Goal: Navigation & Orientation: Understand site structure

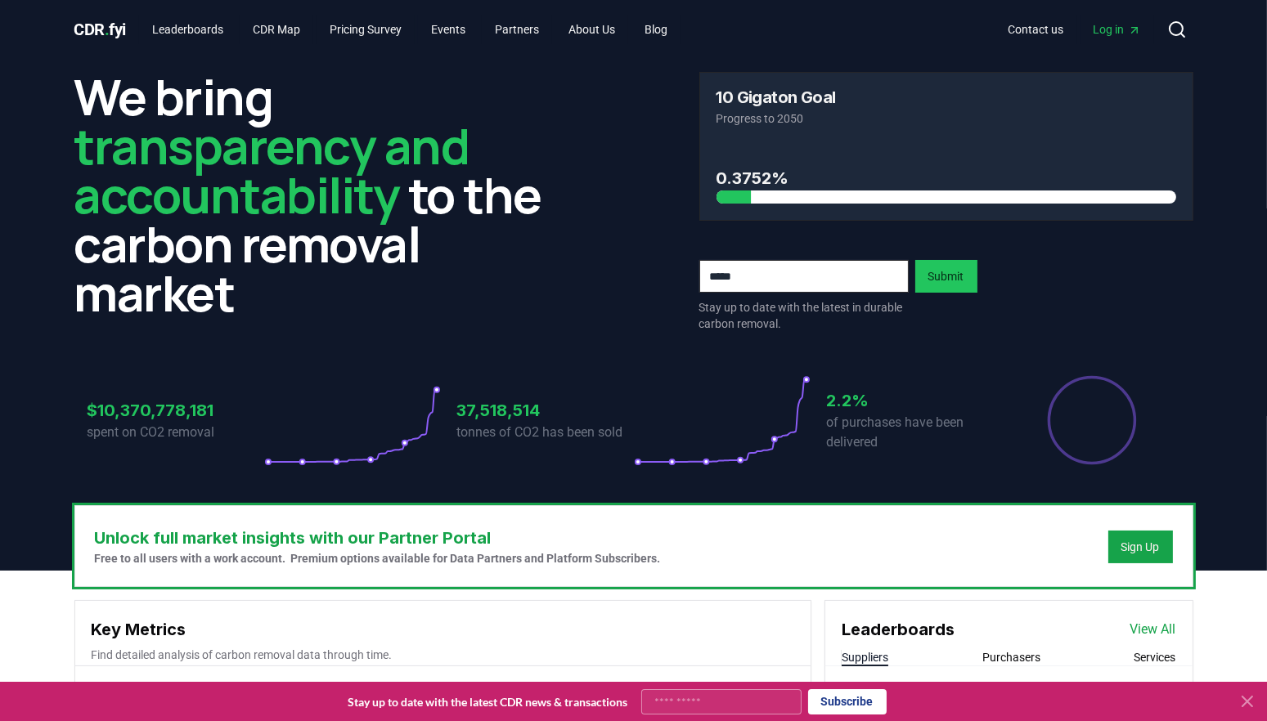
click at [1185, 31] on icon at bounding box center [1177, 30] width 20 height 20
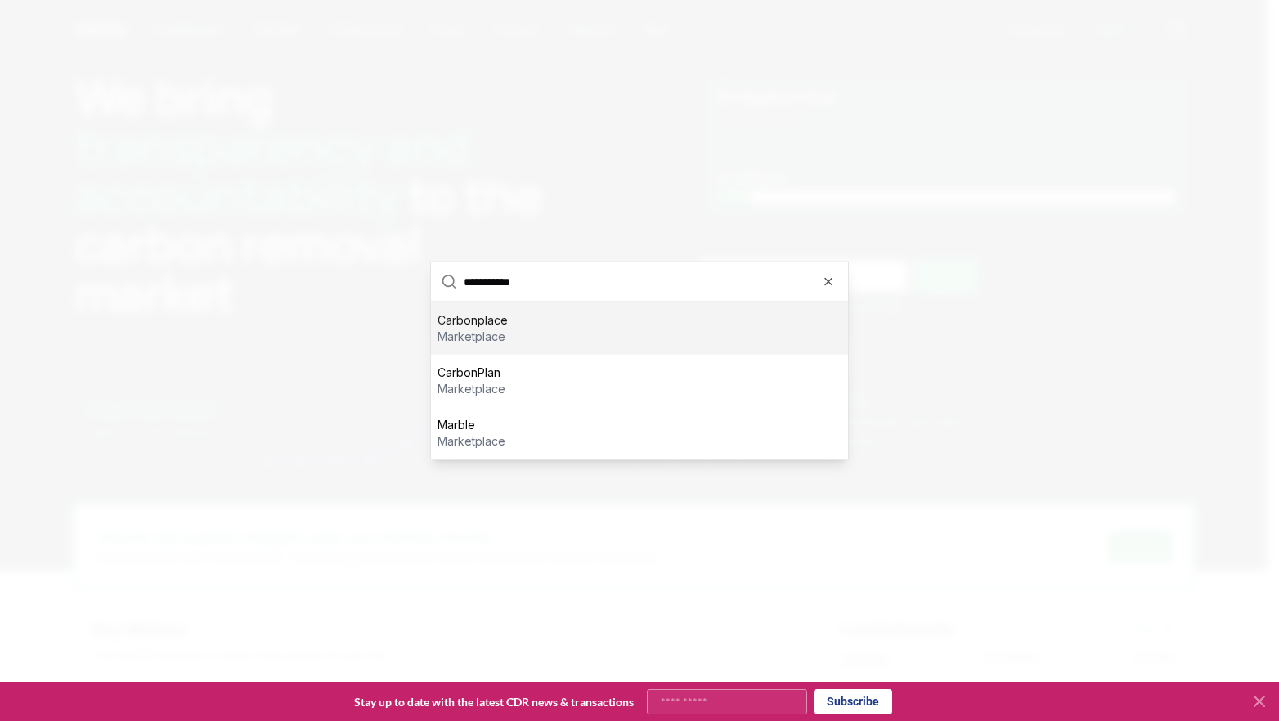
type input "**********"
drag, startPoint x: 526, startPoint y: 321, endPoint x: 497, endPoint y: 364, distance: 51.9
click at [497, 364] on div "CarbonPlan marketplace" at bounding box center [639, 381] width 417 height 52
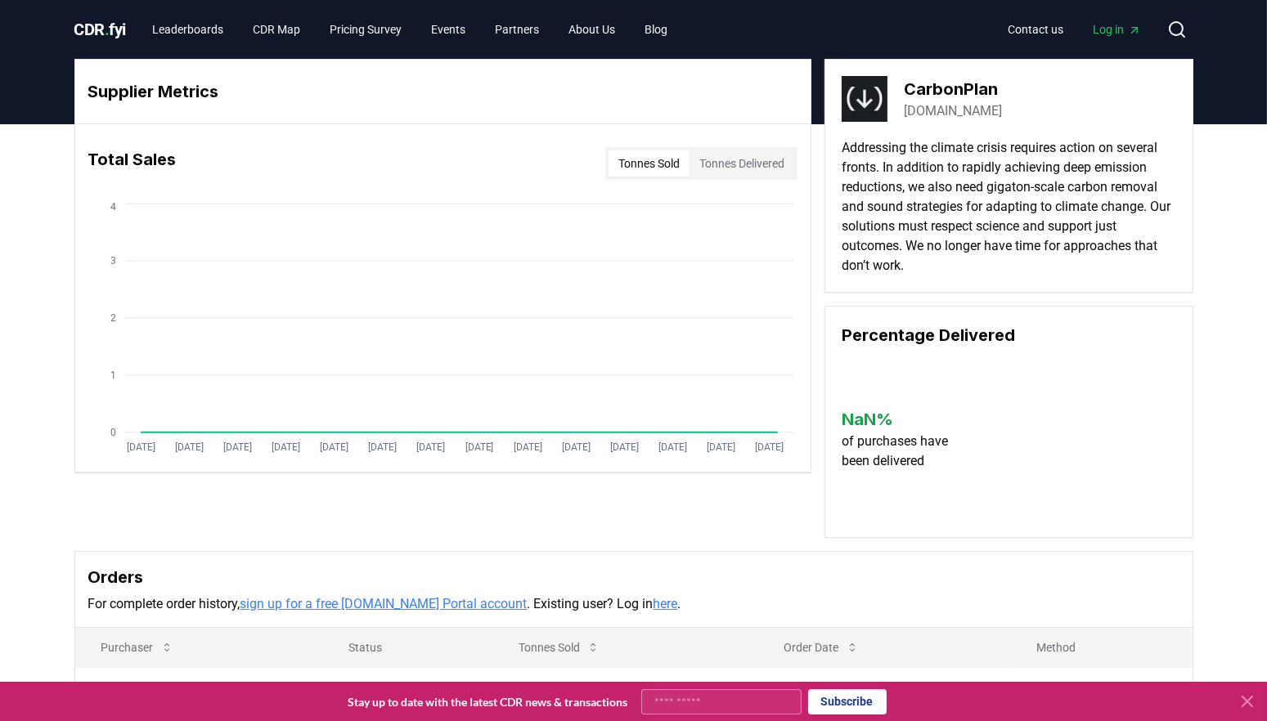
click at [1174, 38] on icon at bounding box center [1177, 30] width 20 height 20
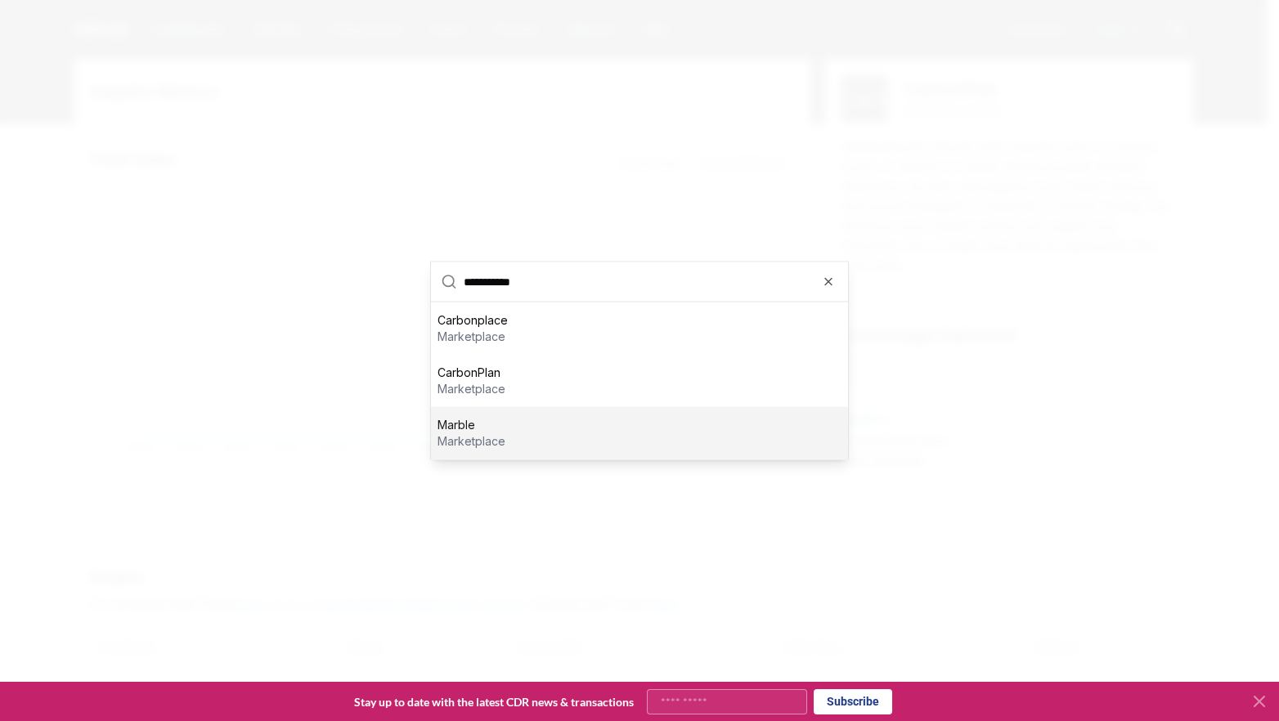
click at [495, 438] on p "marketplace" at bounding box center [472, 441] width 68 height 16
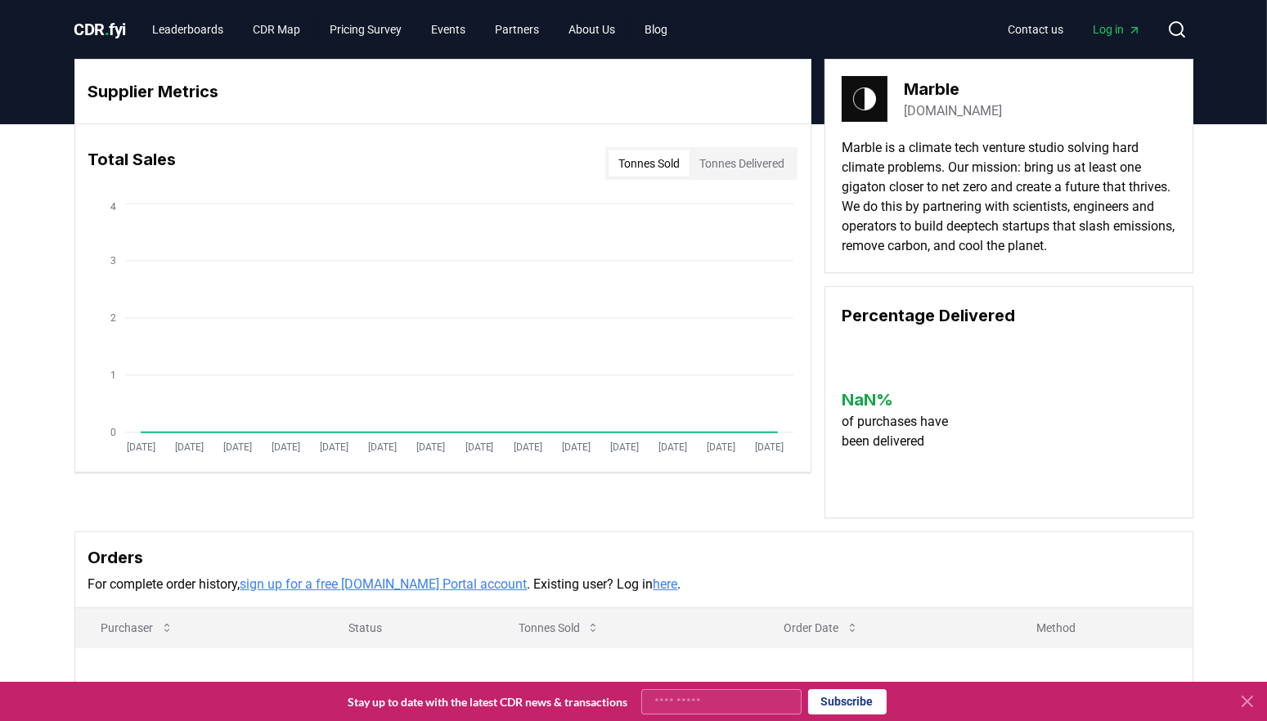
click at [1171, 29] on icon at bounding box center [1177, 30] width 20 height 20
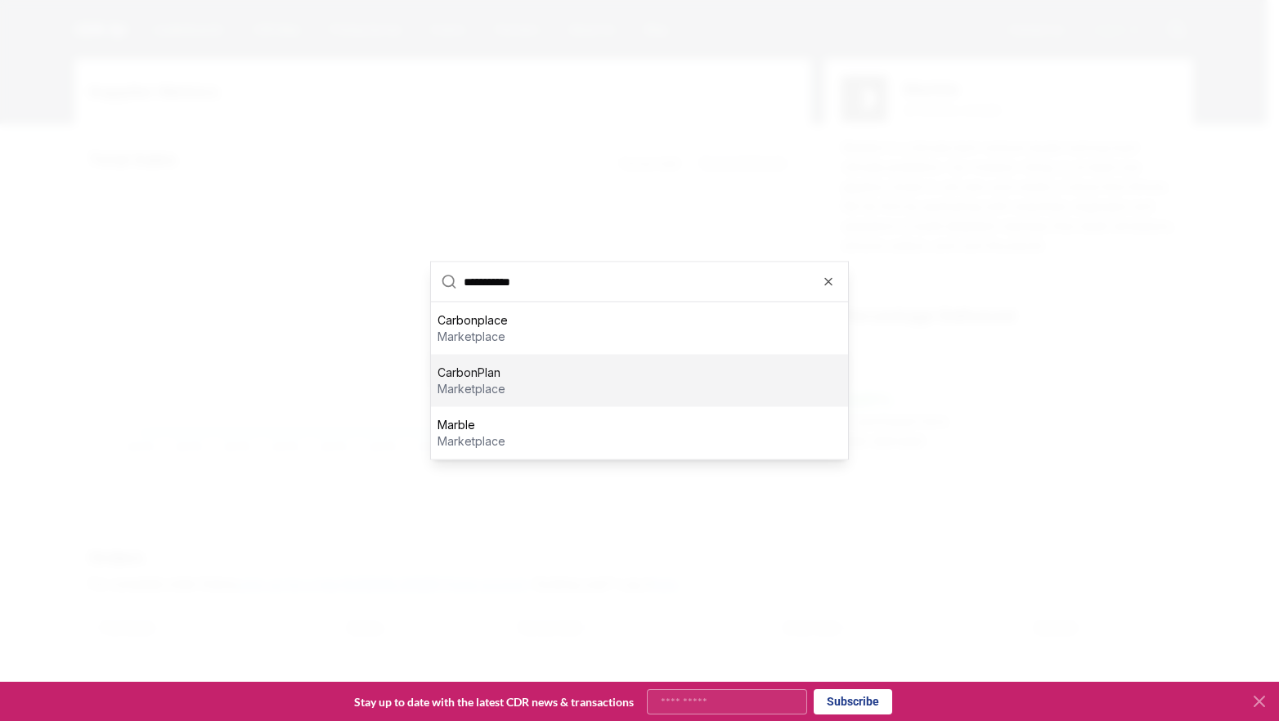
click at [581, 381] on div "CarbonPlan marketplace" at bounding box center [639, 381] width 417 height 52
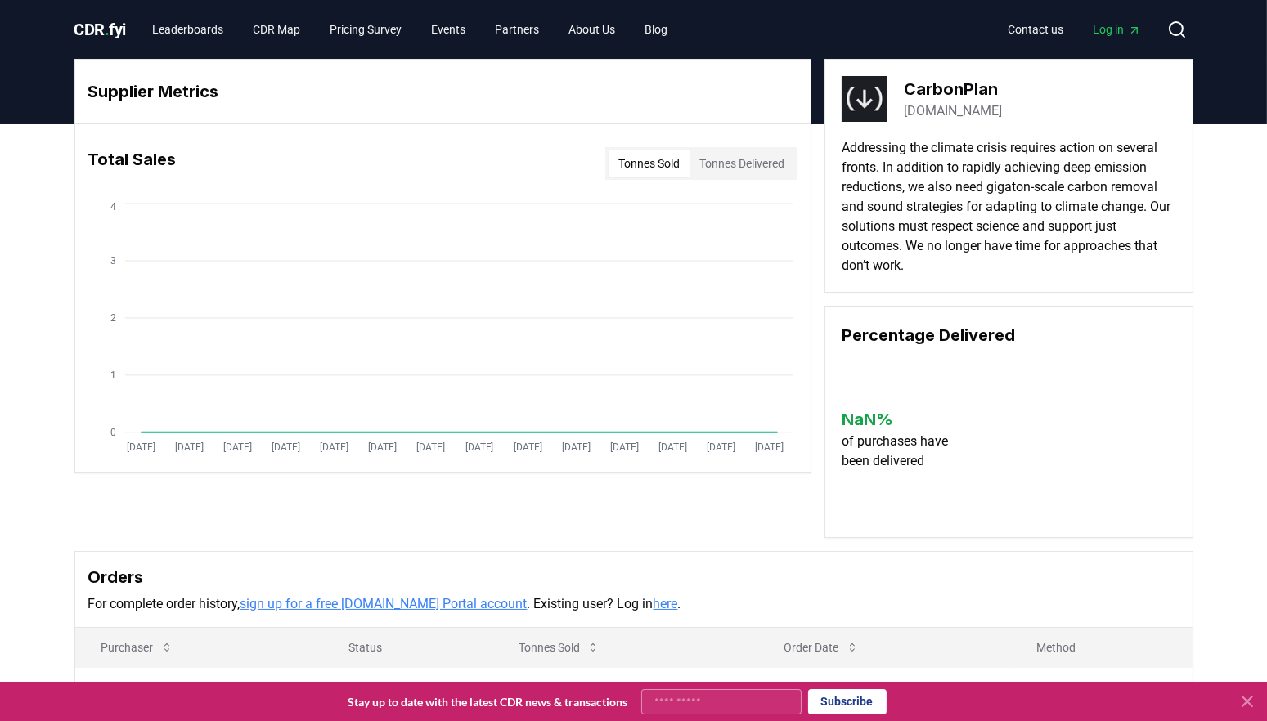
click at [1168, 29] on icon at bounding box center [1177, 30] width 20 height 20
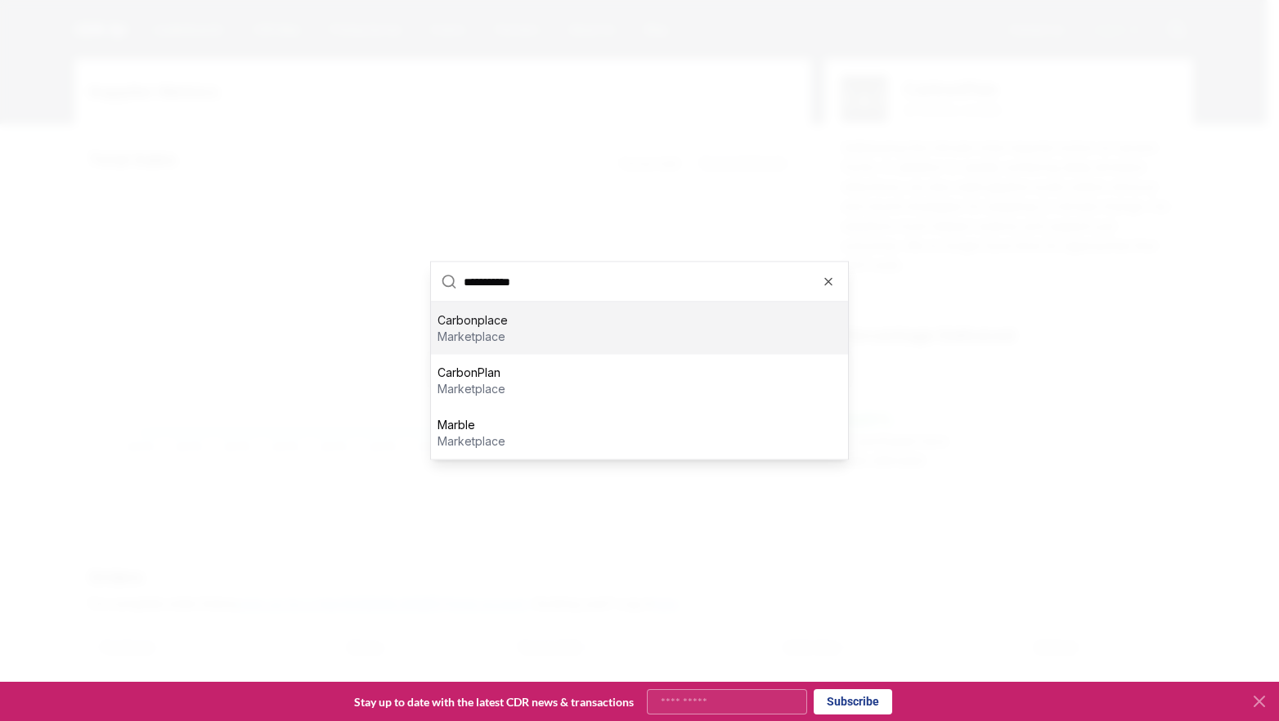
click at [607, 330] on div "Carbonplace marketplace" at bounding box center [639, 329] width 417 height 52
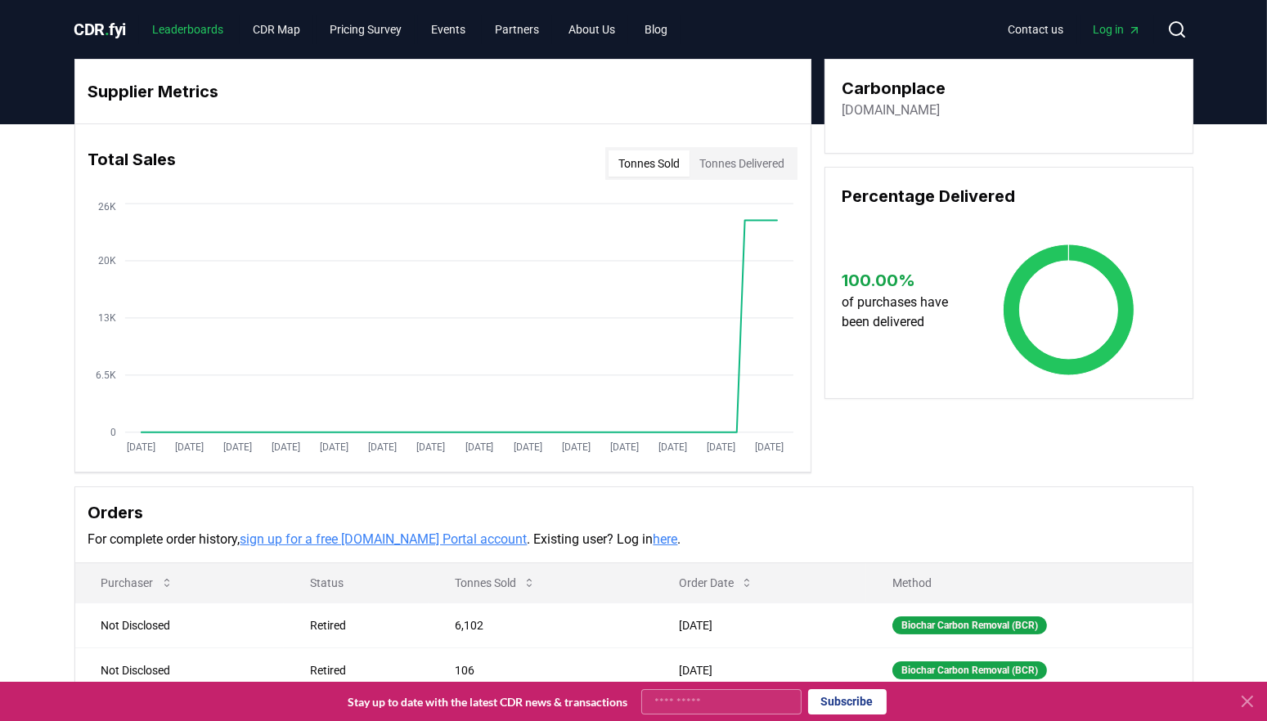
click at [206, 25] on link "Leaderboards" at bounding box center [187, 29] width 97 height 29
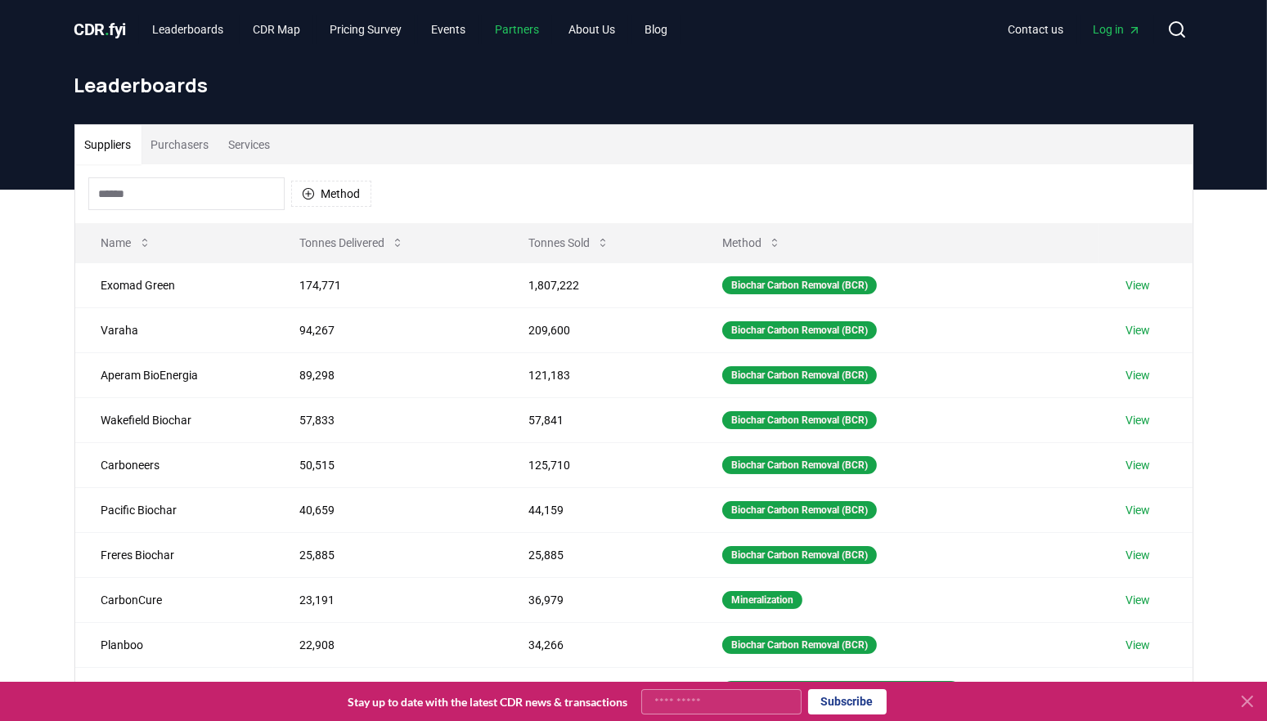
click at [525, 25] on link "Partners" at bounding box center [517, 29] width 70 height 29
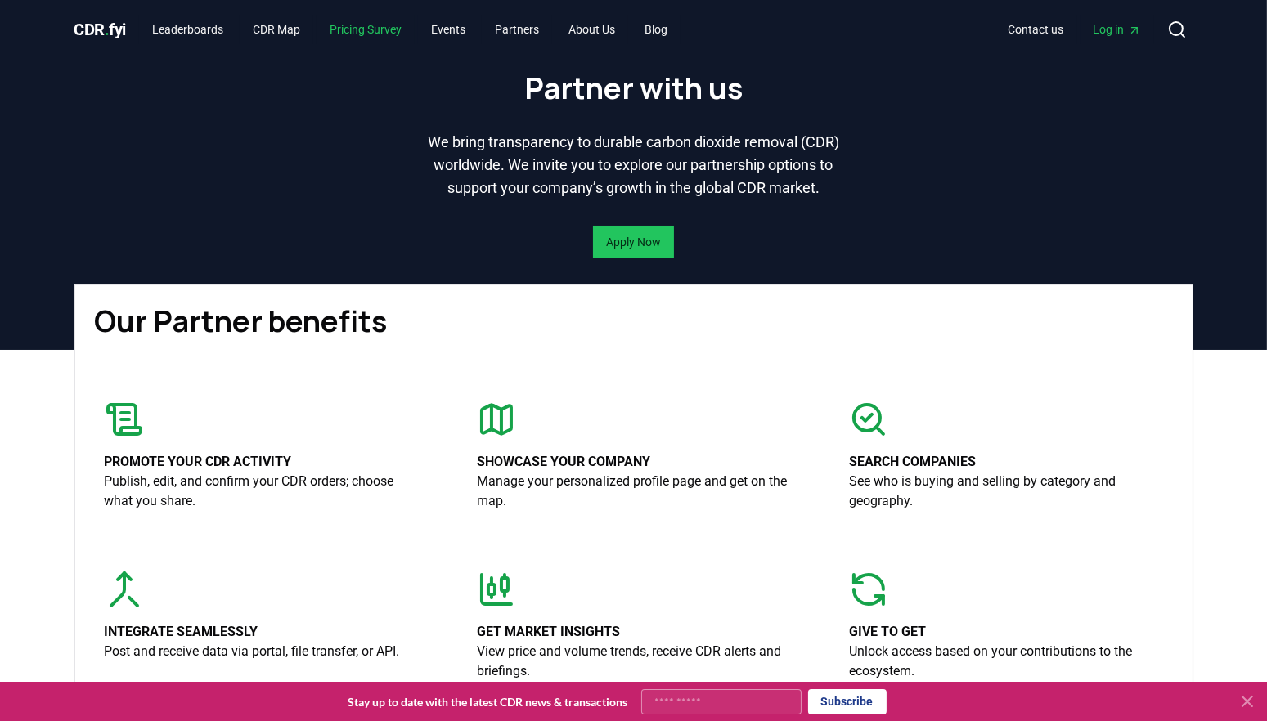
click at [388, 33] on link "Pricing Survey" at bounding box center [365, 29] width 98 height 29
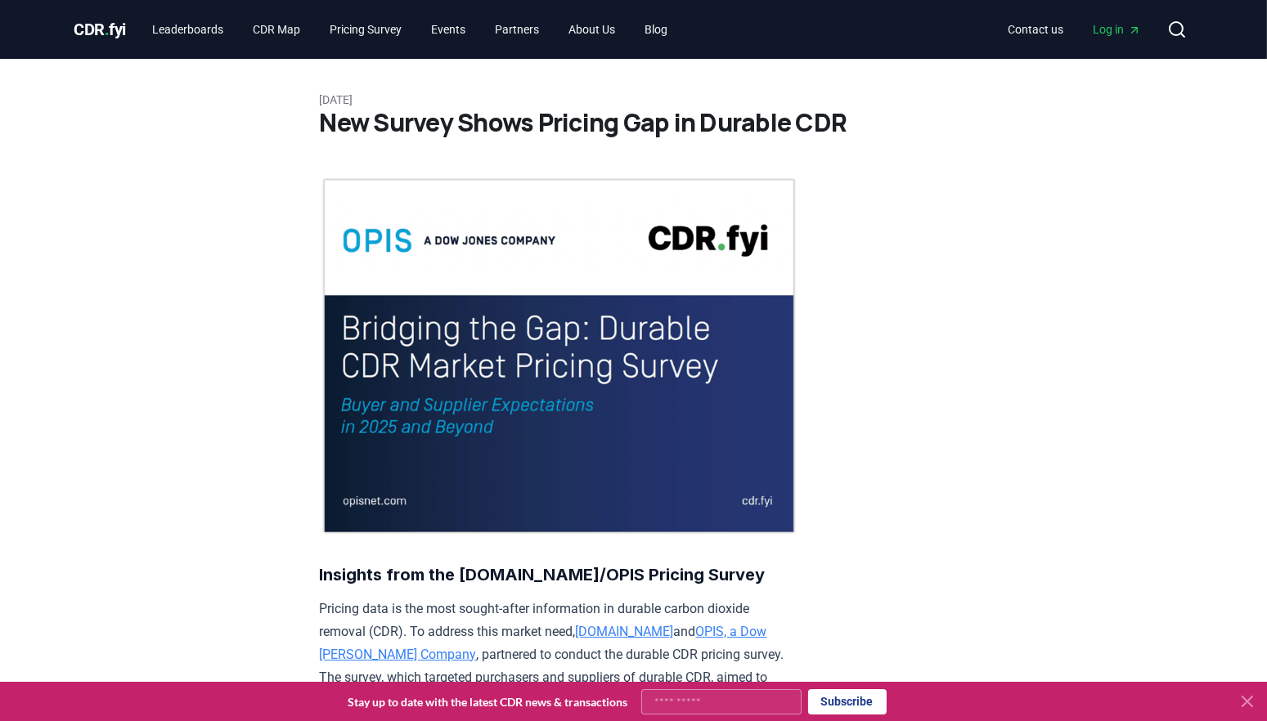
click at [123, 29] on span "CDR . fyi" at bounding box center [100, 30] width 52 height 20
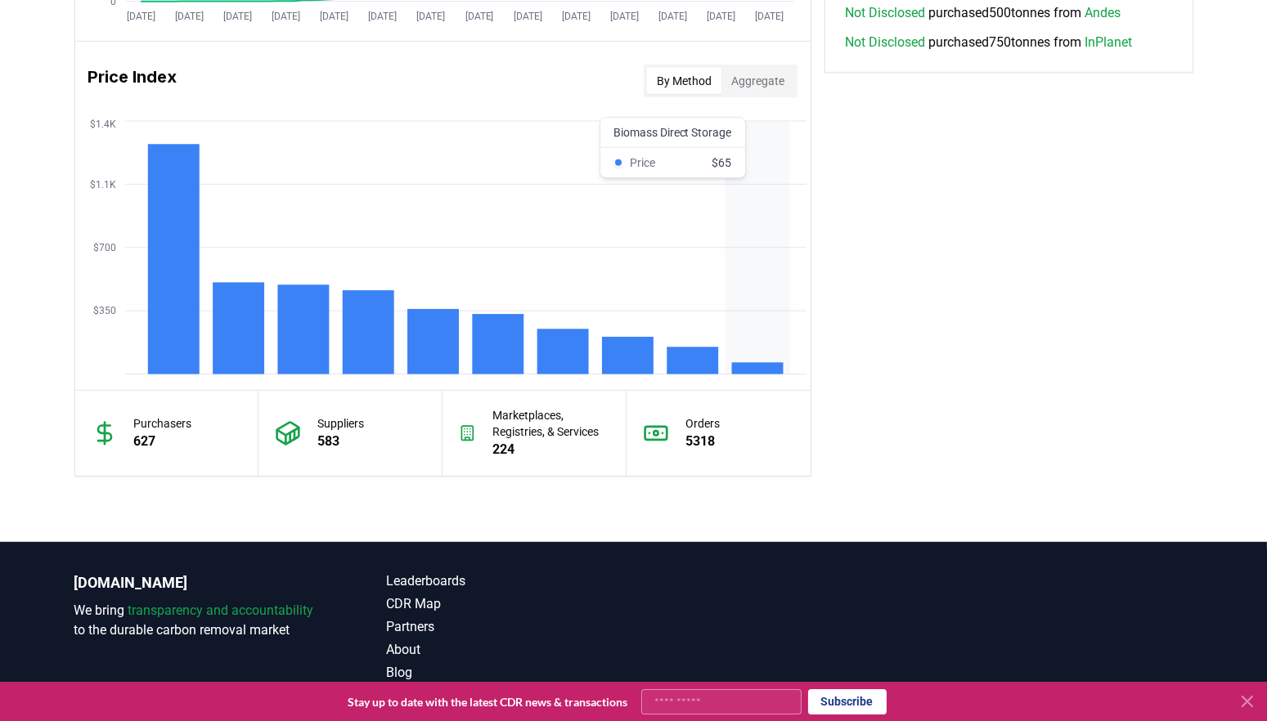
scroll to position [1317, 0]
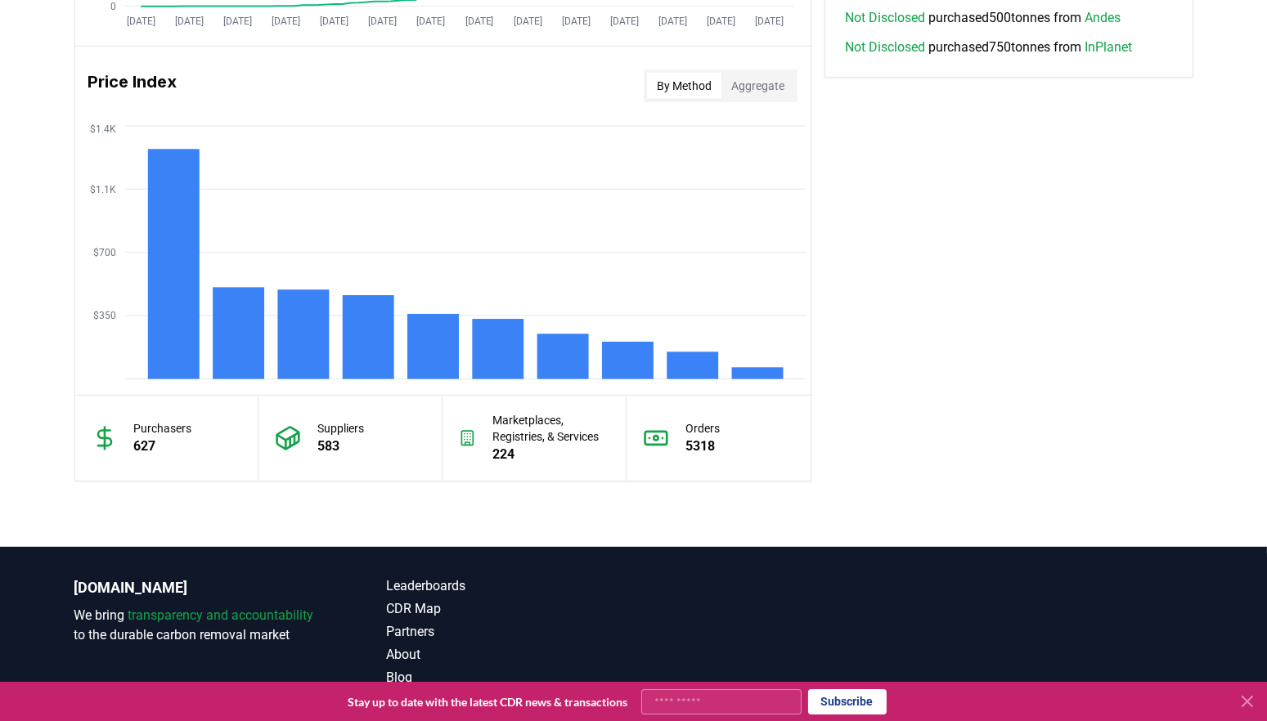
click at [515, 434] on p "Marketplaces, Registries, & Services" at bounding box center [550, 428] width 117 height 33
click at [249, 339] on rect at bounding box center [239, 334] width 52 height 92
click at [245, 345] on rect at bounding box center [239, 334] width 52 height 92
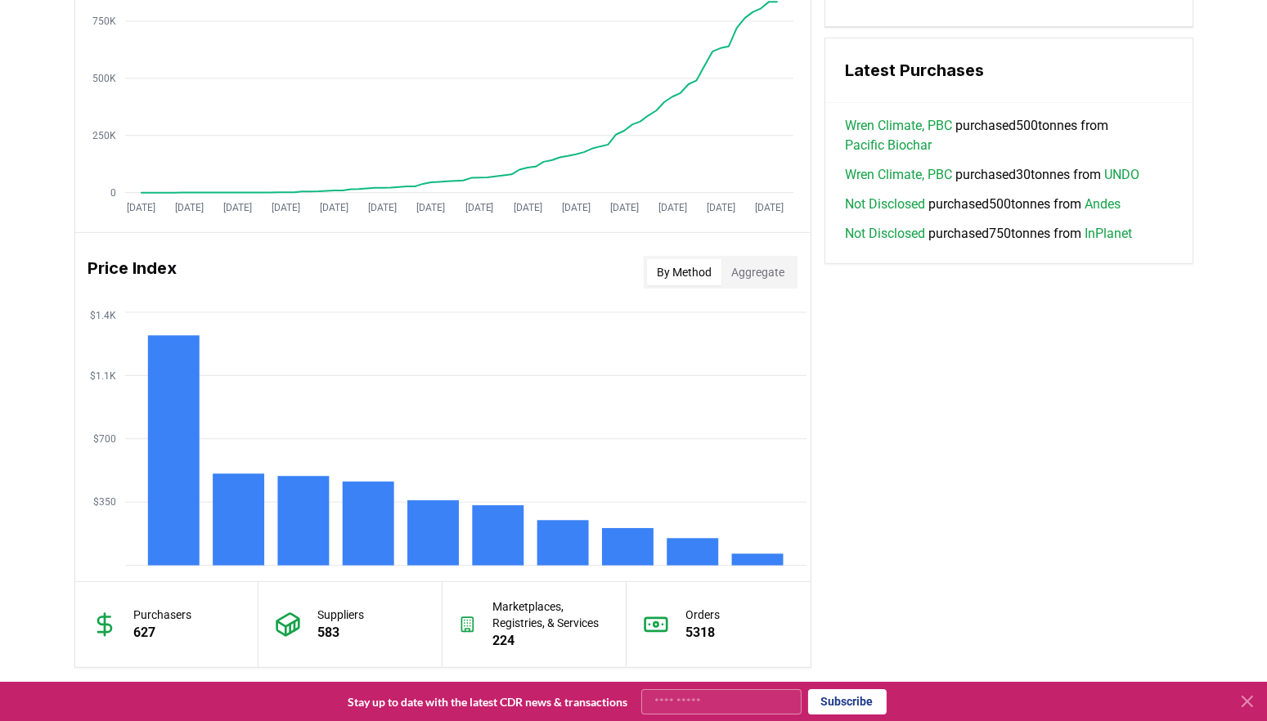
scroll to position [1129, 0]
